Goal: Check status

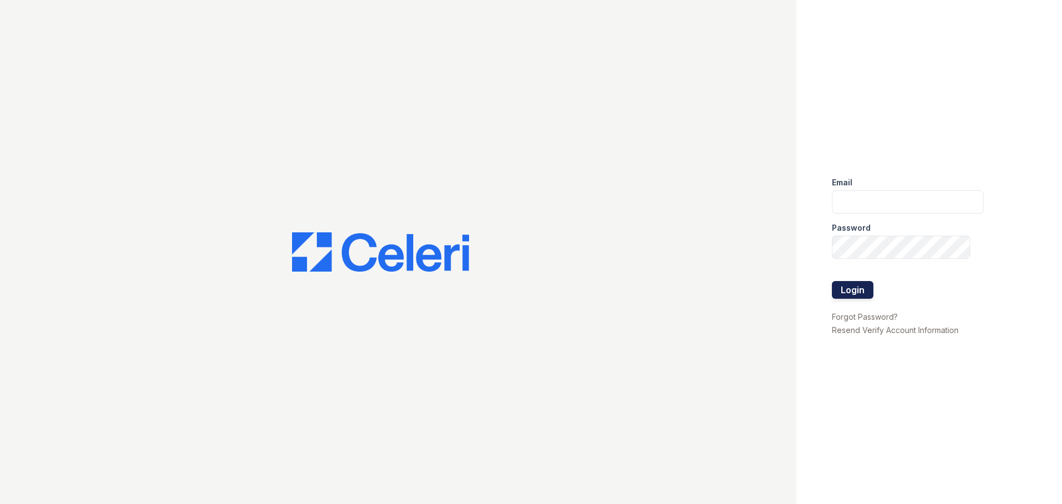
type input "renewmarinashores@trinity-pm.com"
click at [832, 291] on button "Login" at bounding box center [852, 290] width 41 height 18
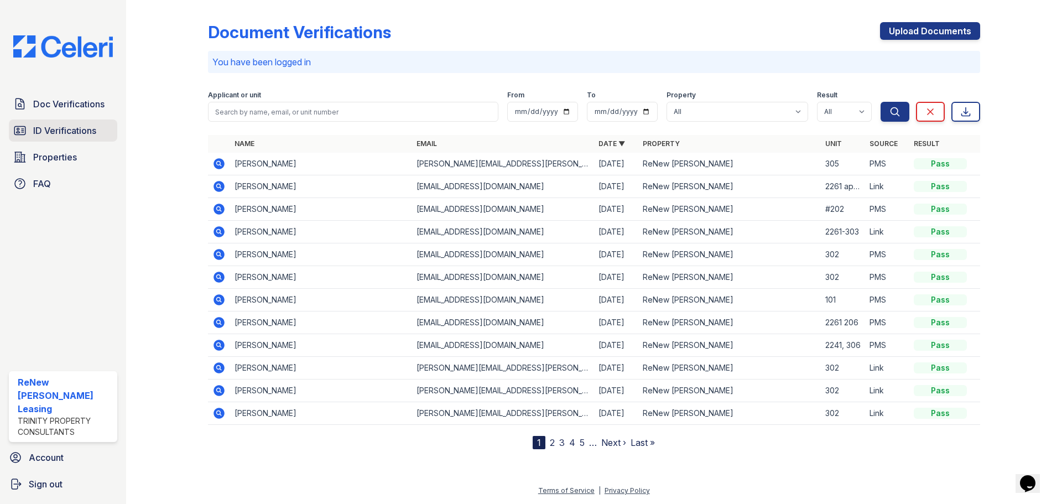
click at [59, 131] on span "ID Verifications" at bounding box center [64, 130] width 63 height 13
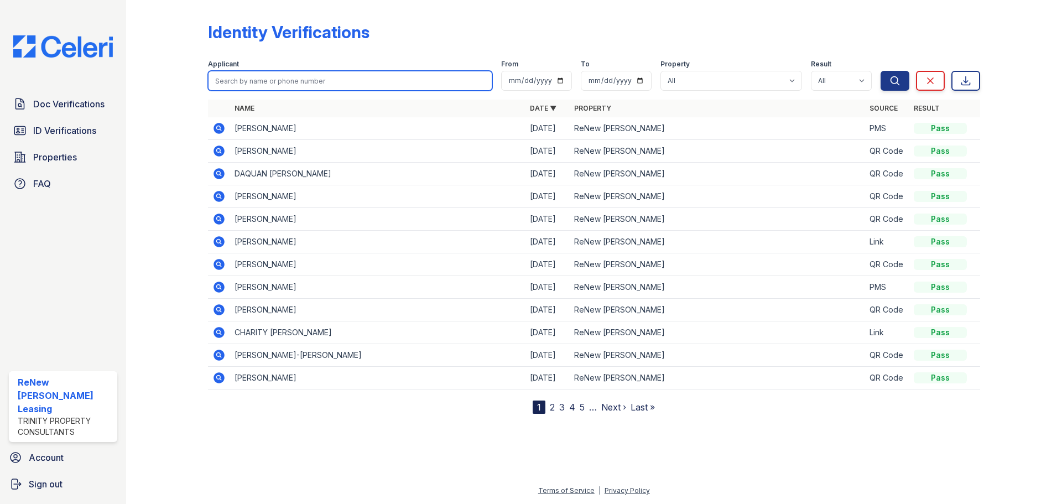
click at [255, 80] on input "search" at bounding box center [350, 81] width 284 height 20
type input "howard simmons"
click at [880, 71] on button "Search" at bounding box center [894, 81] width 29 height 20
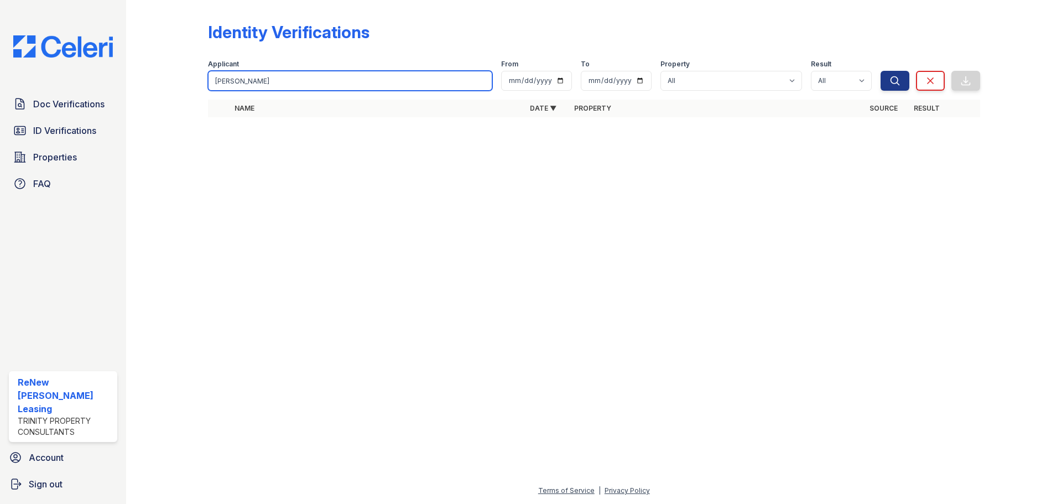
drag, startPoint x: 289, startPoint y: 76, endPoint x: 237, endPoint y: 81, distance: 51.7
click at [237, 81] on input "howard simmons" at bounding box center [350, 81] width 284 height 20
type input "howard"
click at [880, 71] on button "Search" at bounding box center [894, 81] width 29 height 20
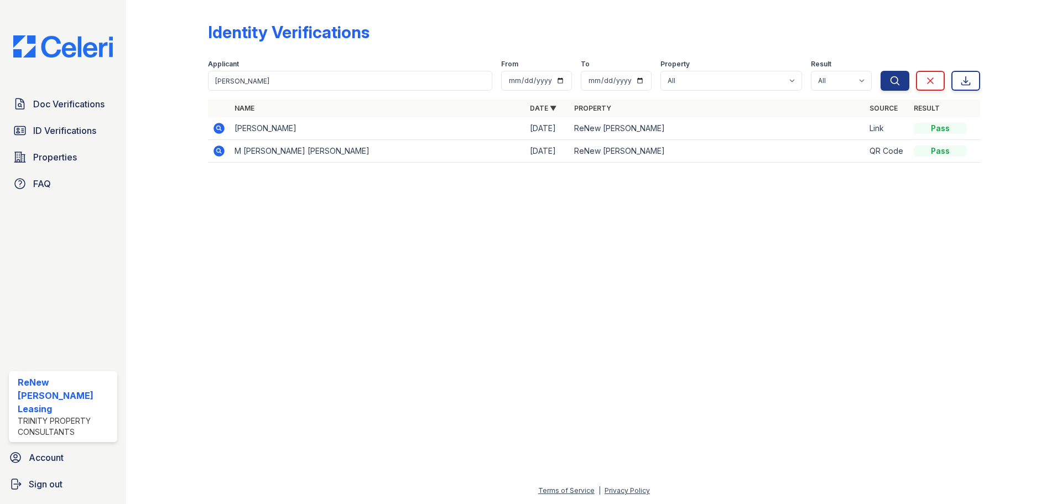
click at [217, 127] on icon at bounding box center [218, 128] width 13 height 13
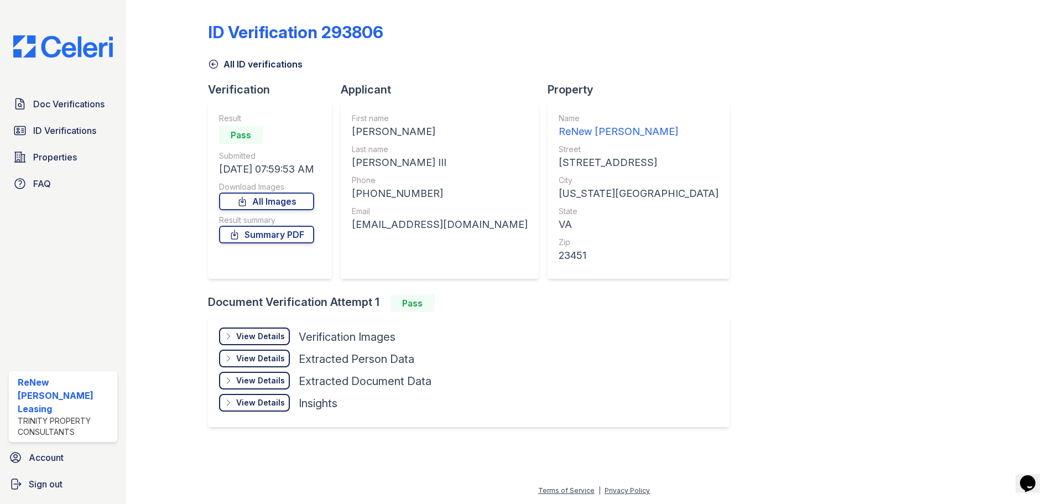
click at [267, 333] on div "View Details" at bounding box center [260, 336] width 49 height 11
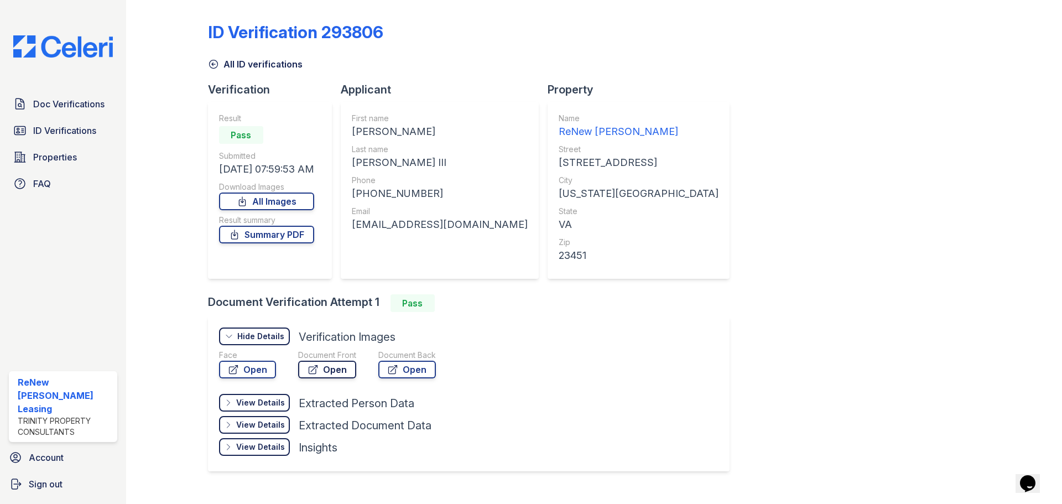
click at [322, 374] on link "Open" at bounding box center [327, 370] width 58 height 18
click at [54, 126] on span "ID Verifications" at bounding box center [64, 130] width 63 height 13
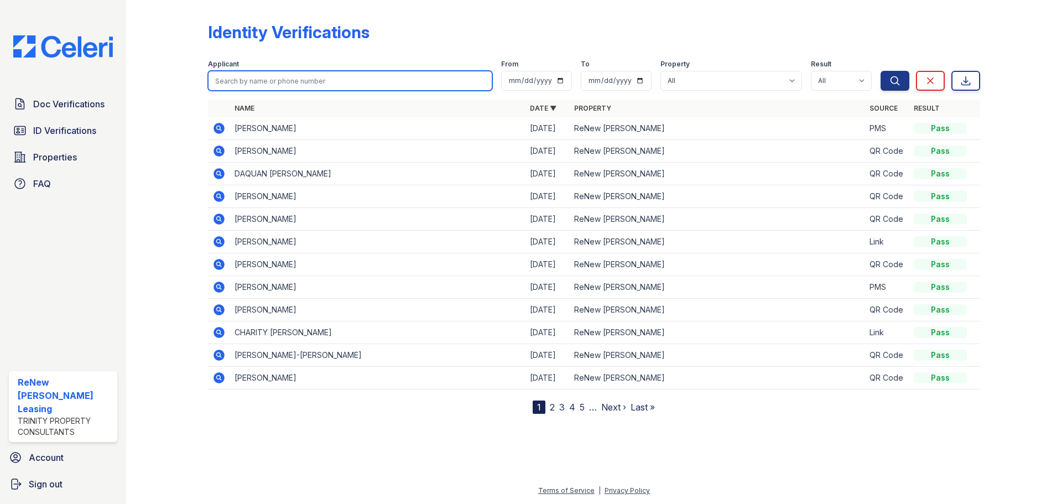
click at [242, 80] on input "search" at bounding box center [350, 81] width 284 height 20
type input "[PERSON_NAME]"
click at [880, 71] on button "Search" at bounding box center [894, 81] width 29 height 20
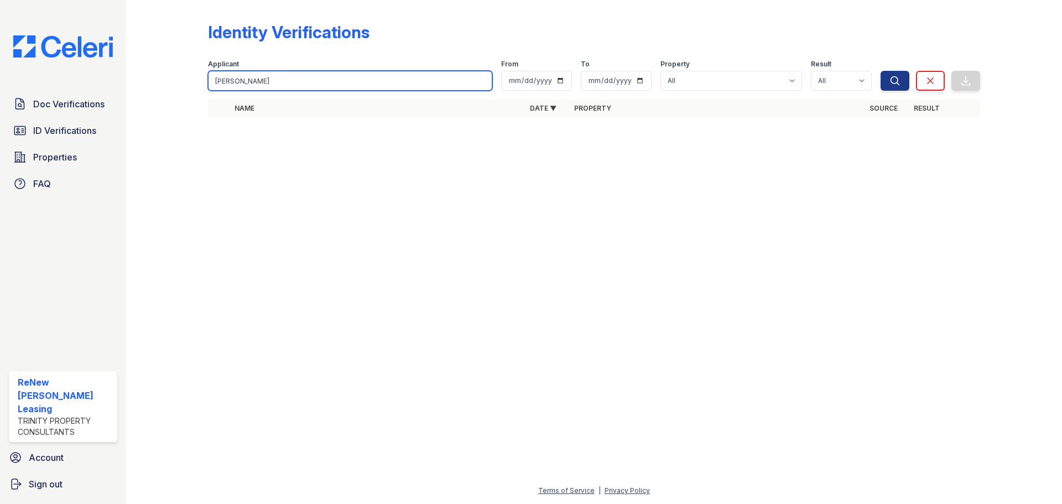
drag, startPoint x: 258, startPoint y: 81, endPoint x: 233, endPoint y: 83, distance: 24.4
click at [233, 83] on input "[PERSON_NAME]" at bounding box center [350, 81] width 284 height 20
type input "lauren"
click at [880, 71] on button "Search" at bounding box center [894, 81] width 29 height 20
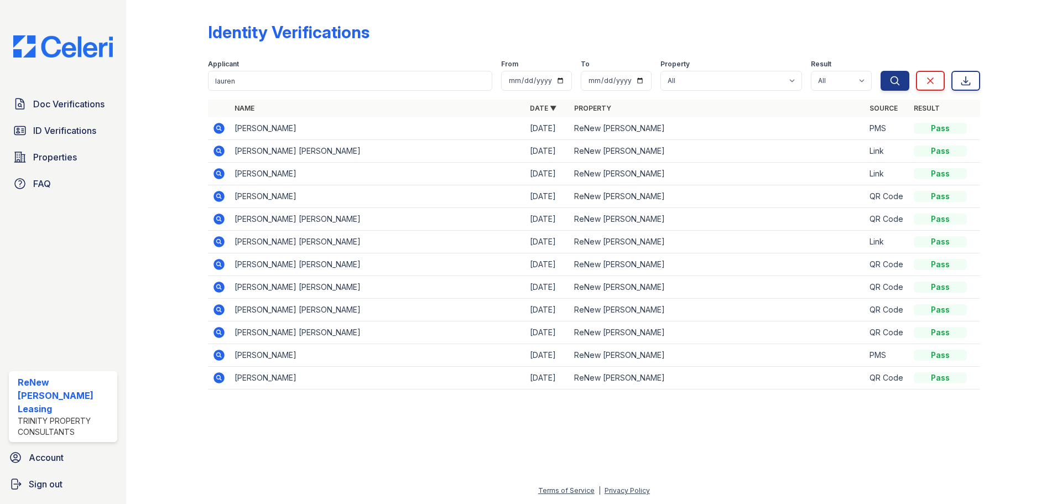
click at [219, 175] on icon at bounding box center [218, 173] width 11 height 11
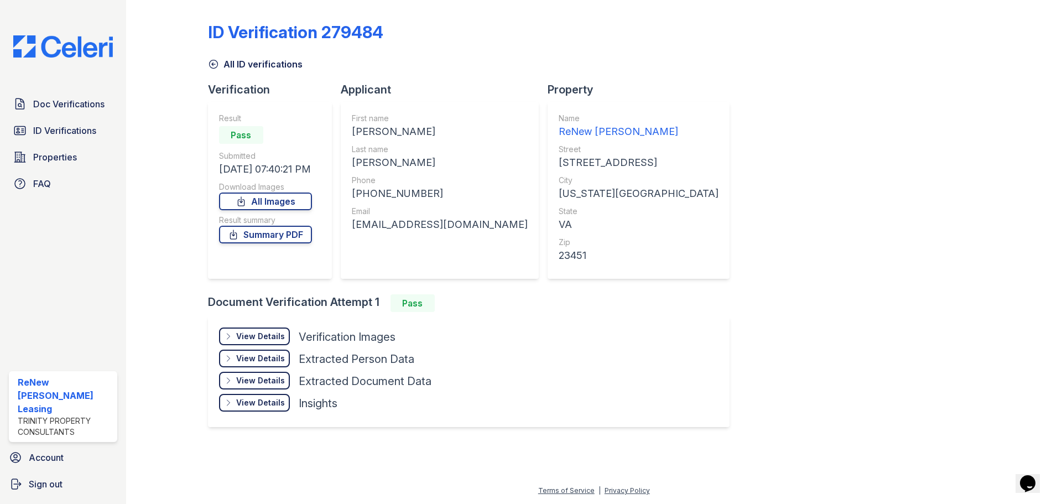
click at [260, 341] on div "View Details" at bounding box center [260, 336] width 49 height 11
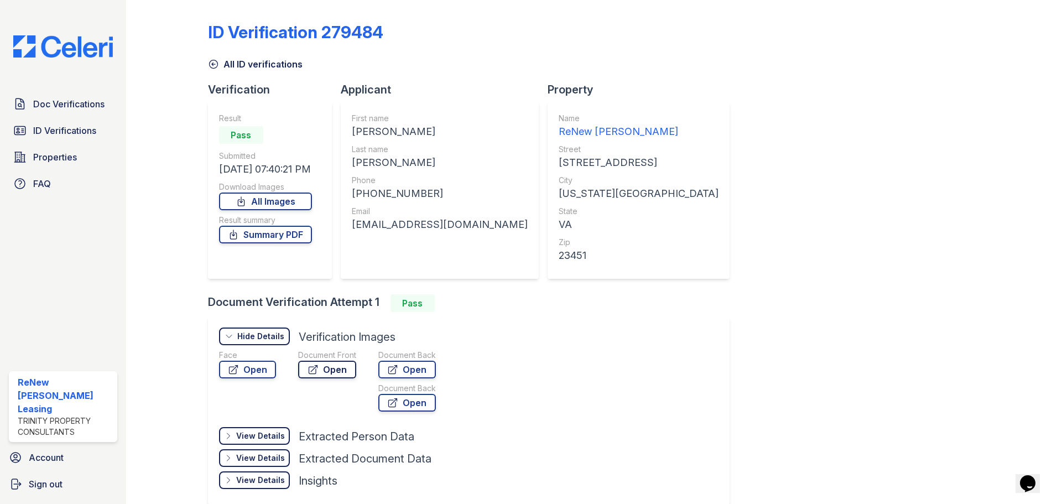
click at [326, 373] on link "Open" at bounding box center [327, 370] width 58 height 18
click at [324, 366] on link "Open" at bounding box center [327, 370] width 58 height 18
click at [274, 231] on link "Summary PDF" at bounding box center [265, 235] width 93 height 18
